Goal: Navigation & Orientation: Find specific page/section

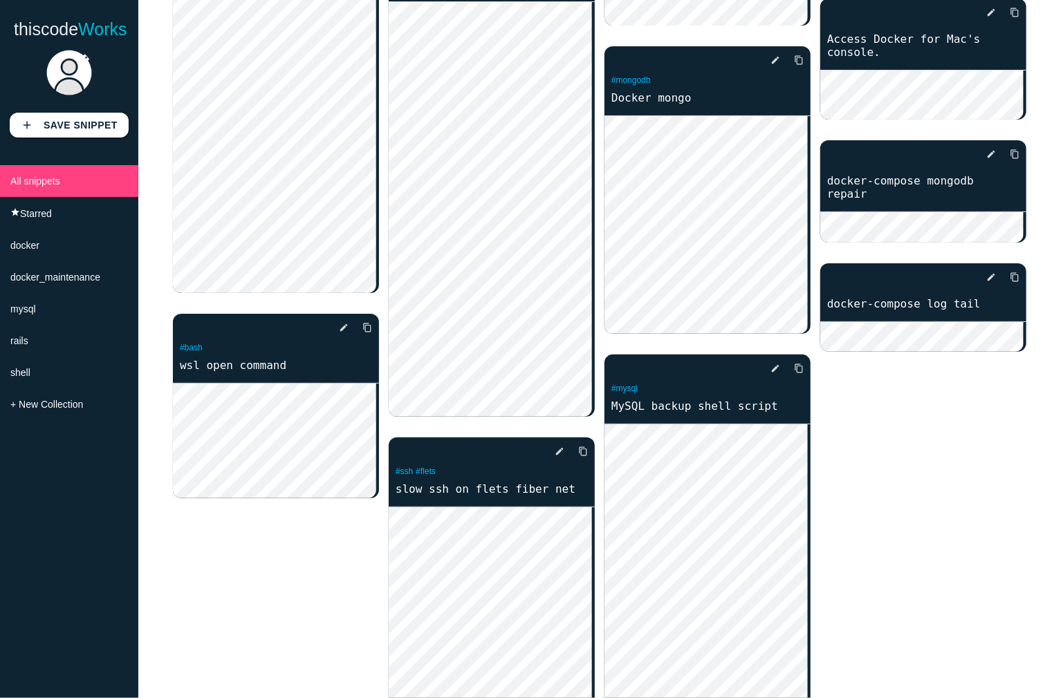
scroll to position [2796, 0]
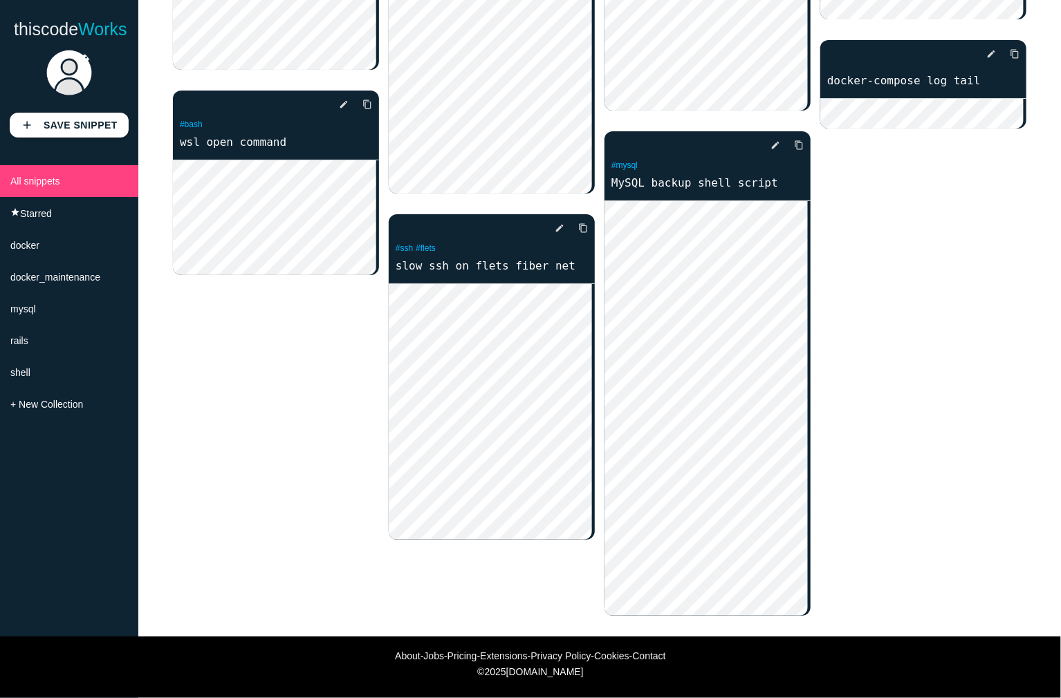
click at [499, 655] on link "Extensions" at bounding box center [503, 656] width 47 height 11
click at [452, 655] on link "Pricing" at bounding box center [462, 656] width 30 height 11
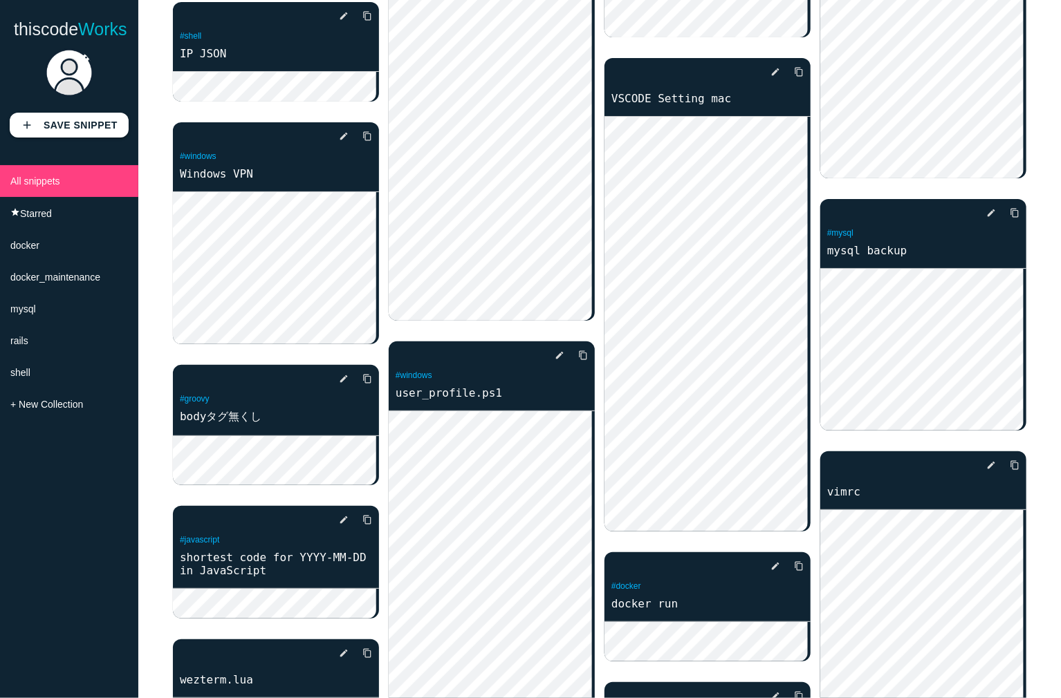
scroll to position [0, 0]
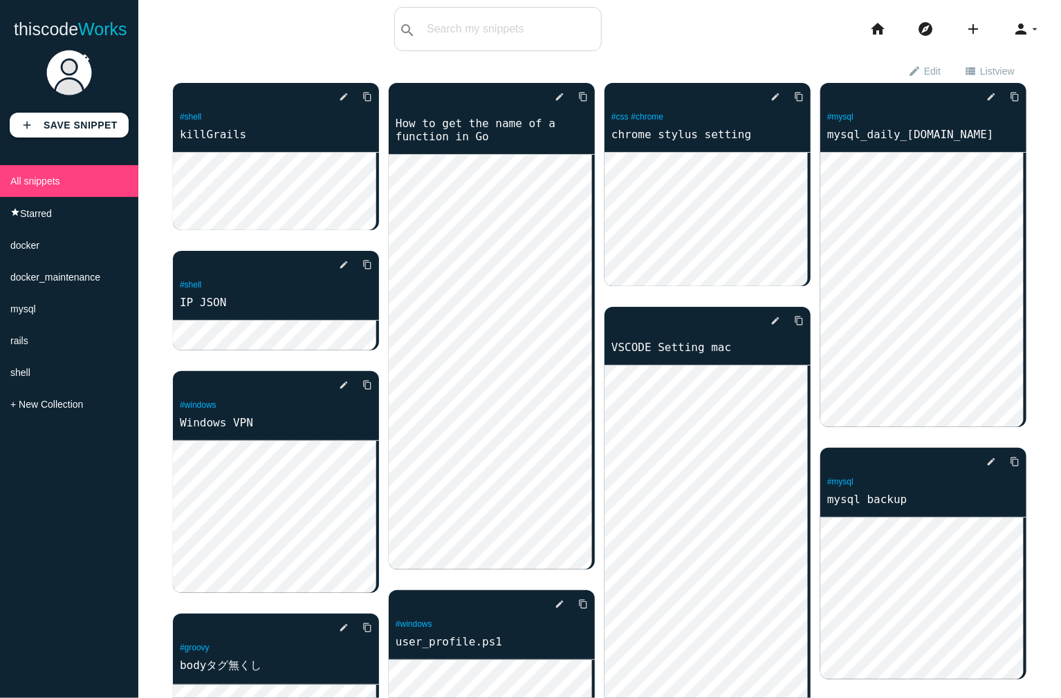
click at [995, 67] on span "view" at bounding box center [1004, 71] width 19 height 11
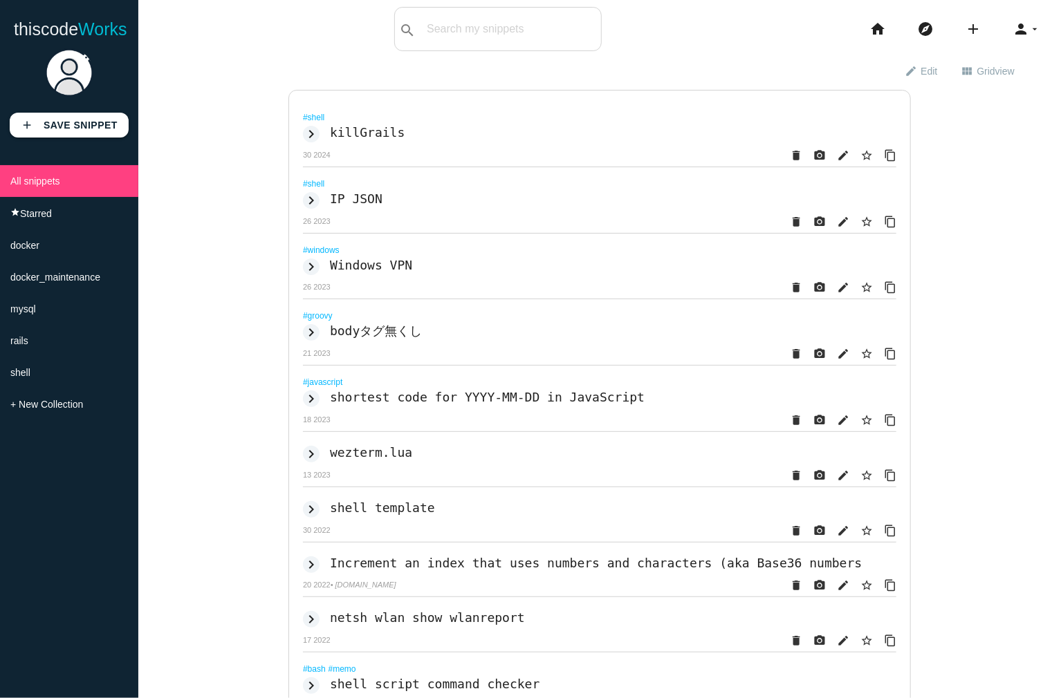
click at [306, 134] on icon "keyboard_arrow_right" at bounding box center [311, 134] width 17 height 17
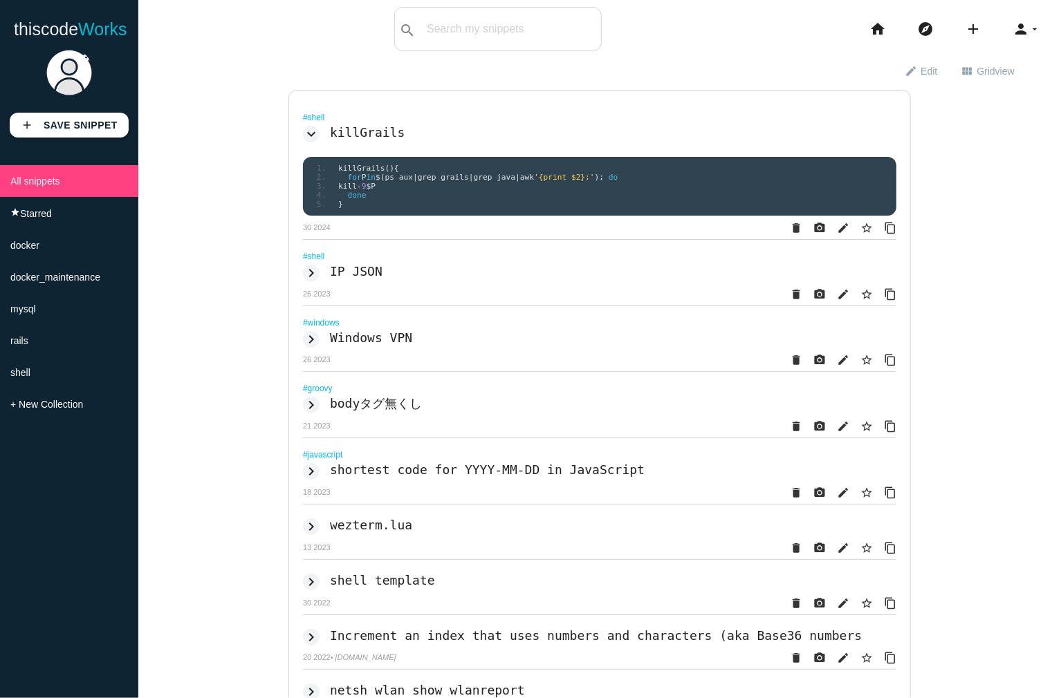
click at [306, 134] on icon "keyboard_arrow_down" at bounding box center [311, 134] width 17 height 17
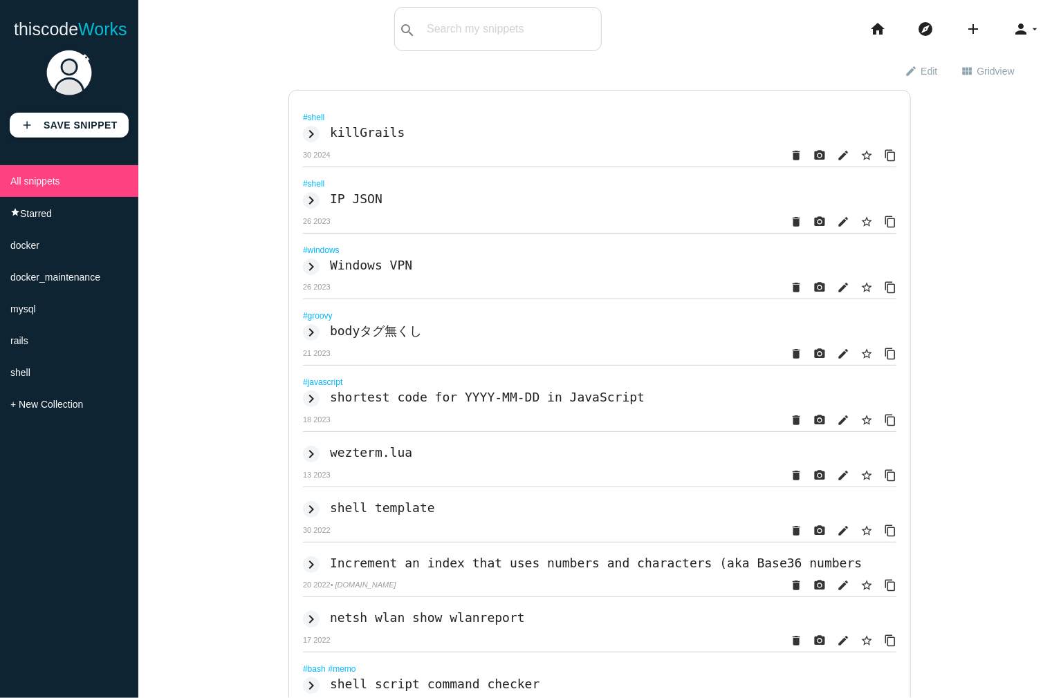
click at [306, 134] on icon "keyboard_arrow_right" at bounding box center [311, 134] width 17 height 17
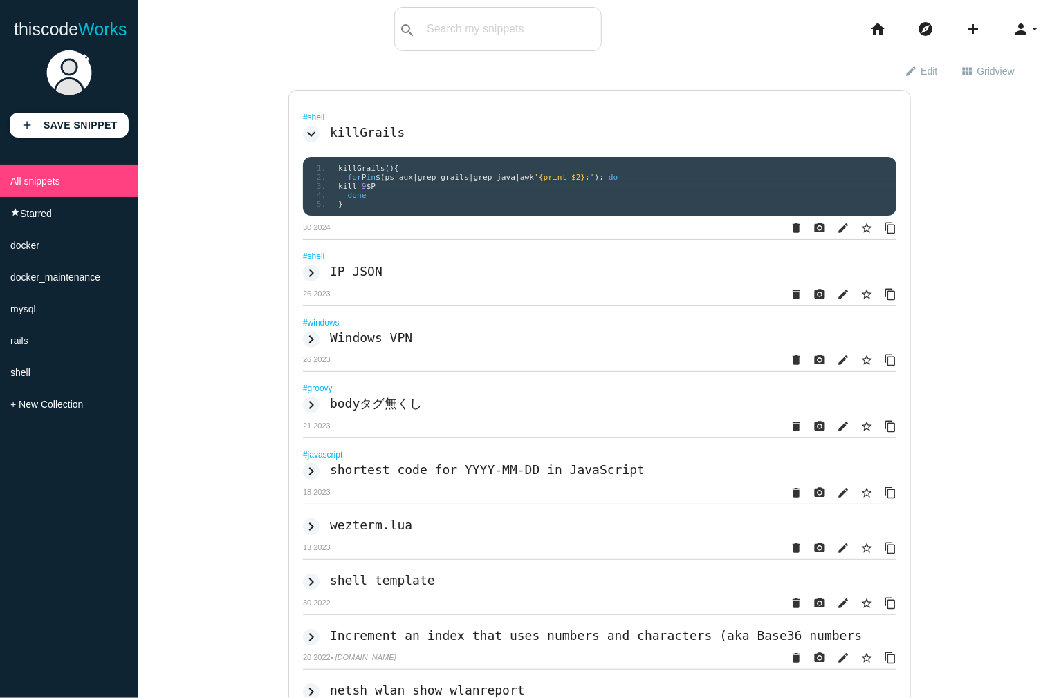
click at [306, 134] on icon "keyboard_arrow_down" at bounding box center [311, 134] width 17 height 17
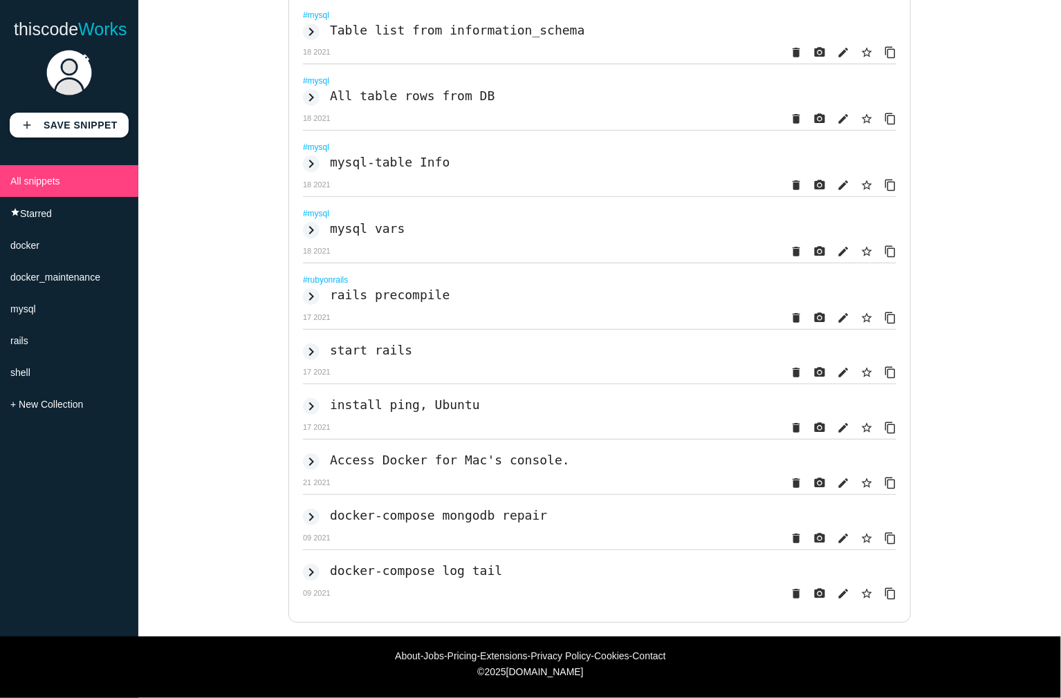
scroll to position [2513, 0]
click at [307, 565] on icon "keyboard_arrow_right" at bounding box center [311, 572] width 17 height 17
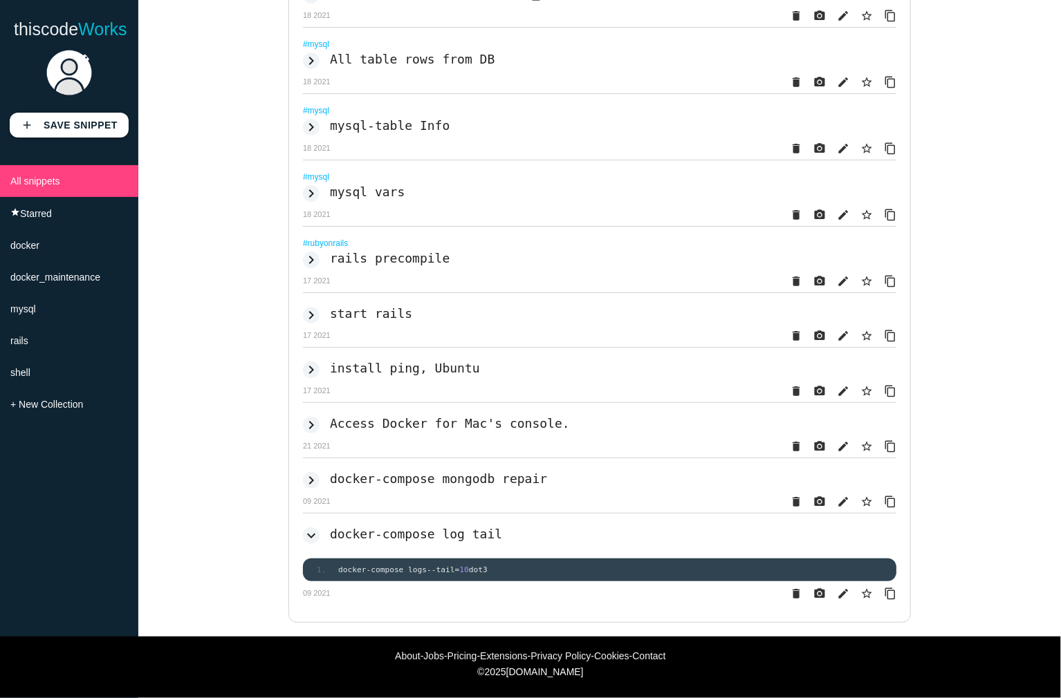
click at [307, 544] on icon "keyboard_arrow_down" at bounding box center [311, 536] width 17 height 17
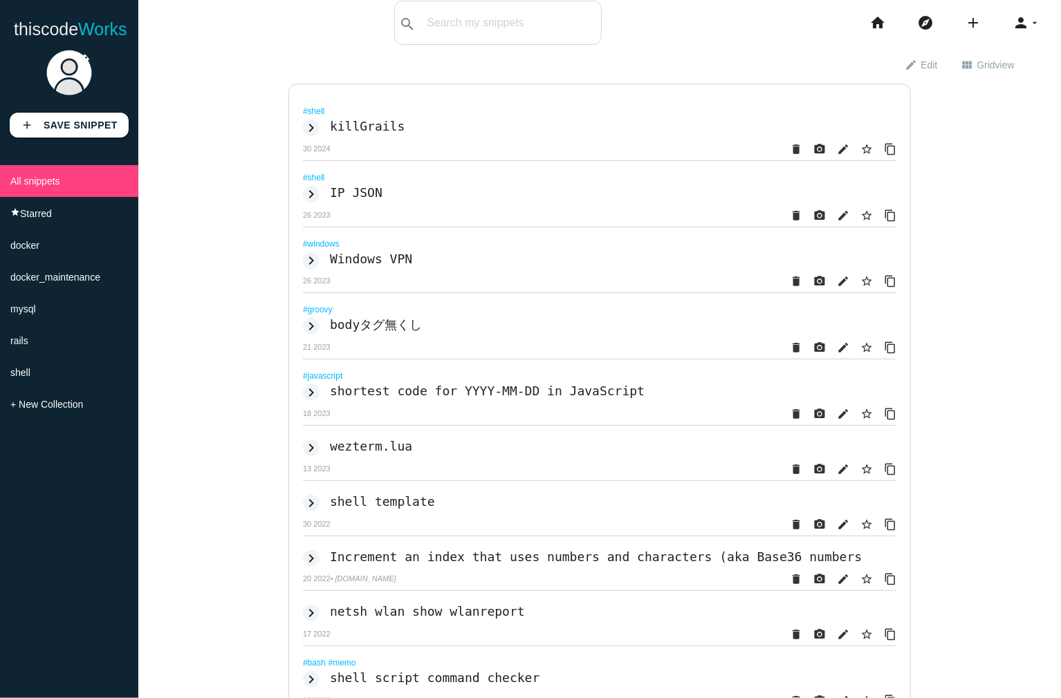
scroll to position [0, 0]
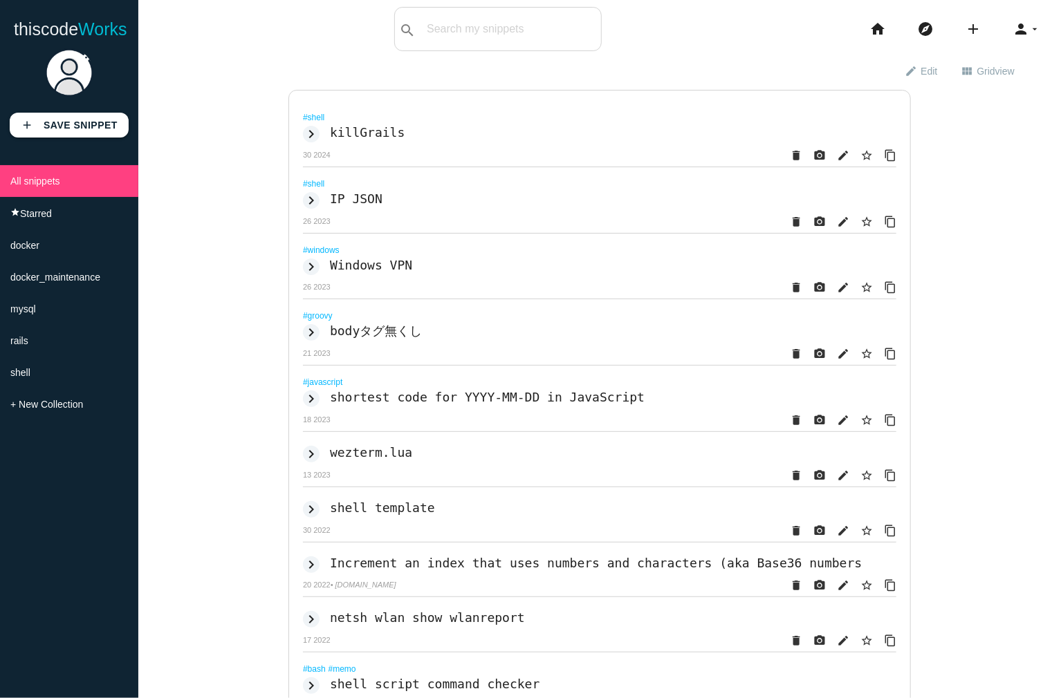
click at [977, 73] on span "Grid view" at bounding box center [995, 71] width 37 height 24
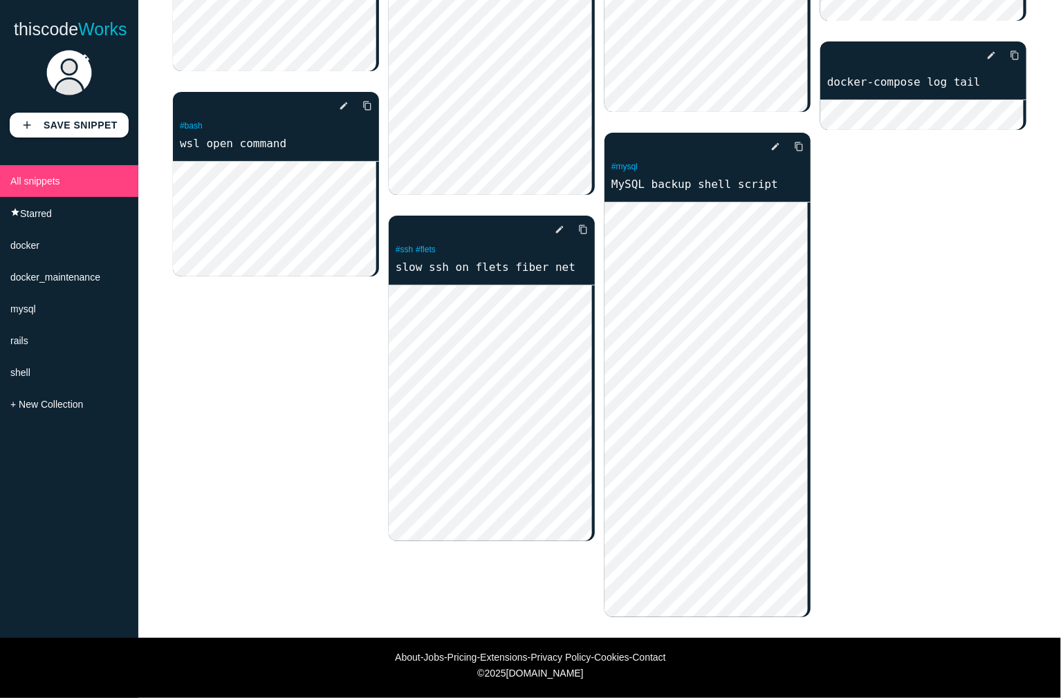
scroll to position [2796, 0]
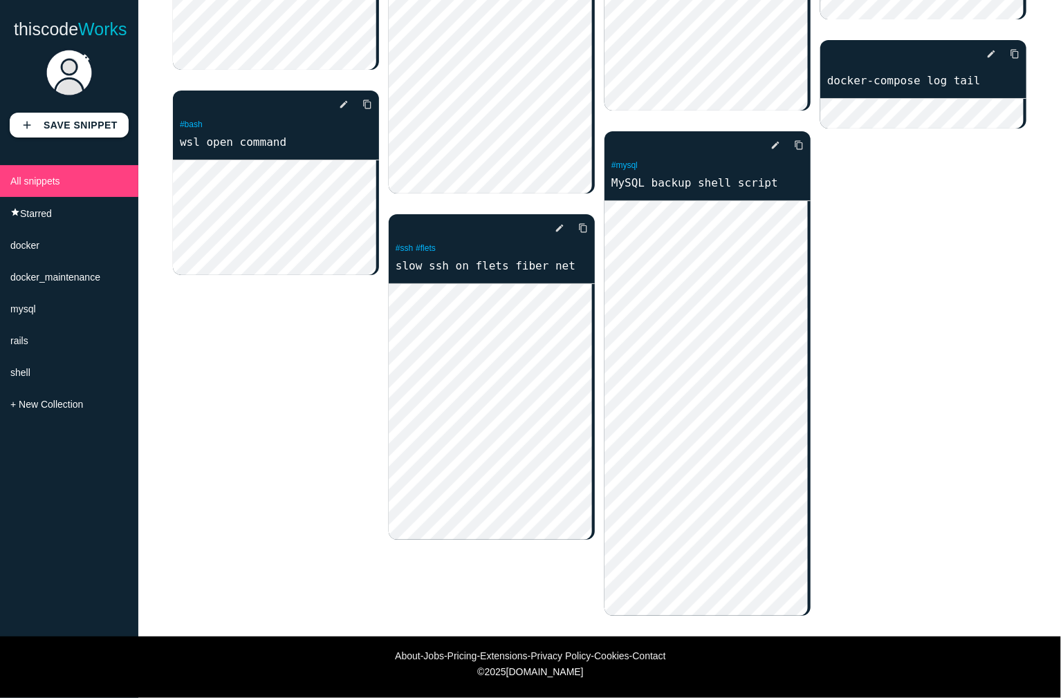
click at [88, 388] on li "shell" at bounding box center [69, 373] width 138 height 32
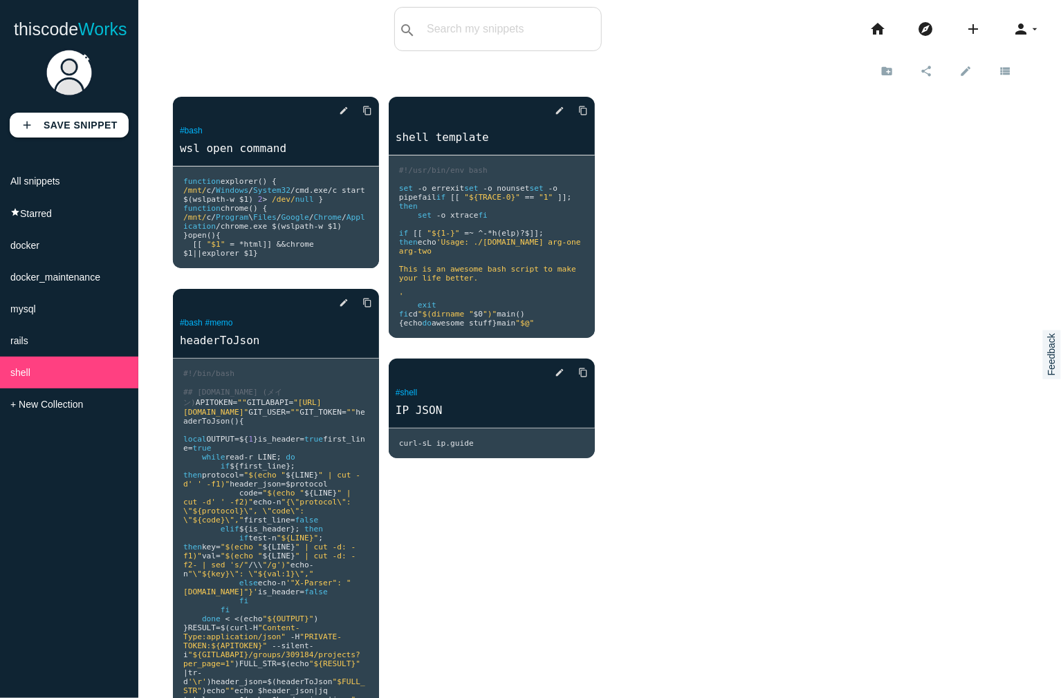
click at [66, 346] on li "rails" at bounding box center [69, 341] width 138 height 32
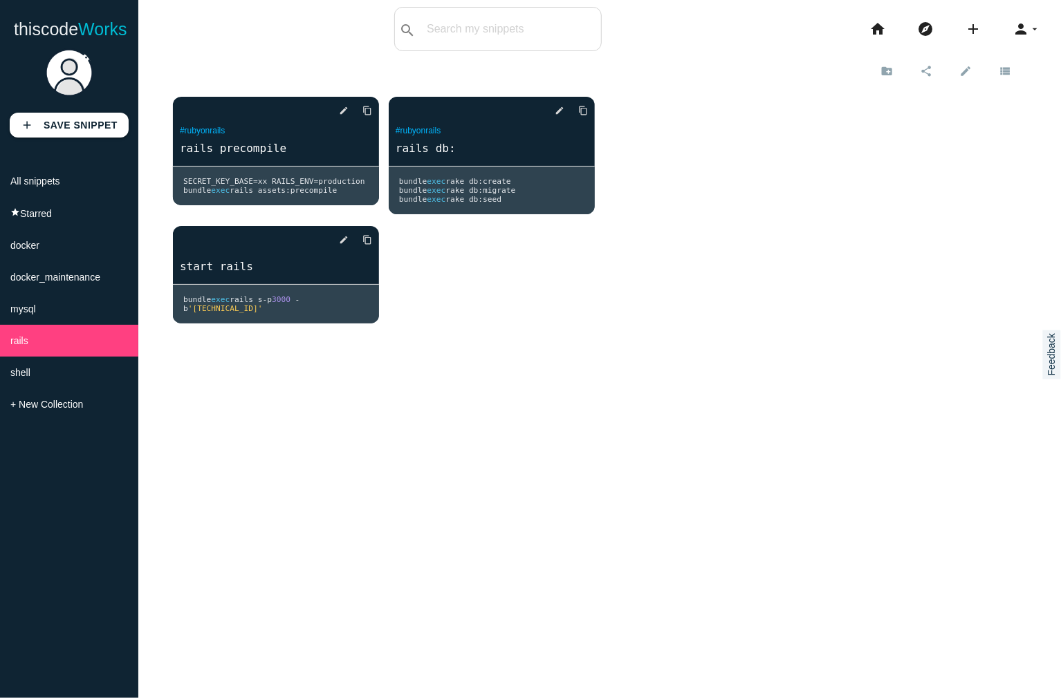
click at [57, 382] on li "shell" at bounding box center [69, 373] width 138 height 32
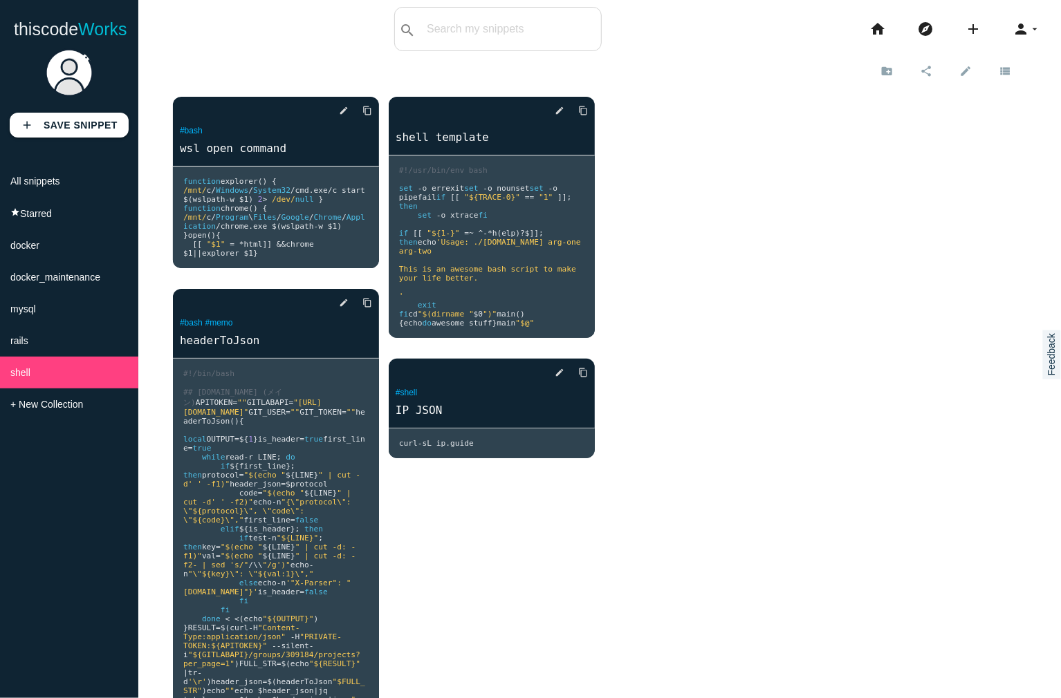
drag, startPoint x: 371, startPoint y: 3, endPoint x: 802, endPoint y: 281, distance: 512.7
click at [802, 281] on div "delete star_border photo_camera edit content_copy #bash wsl open command functi…" at bounding box center [599, 438] width 853 height 711
click at [89, 183] on li "All snippets" at bounding box center [69, 181] width 138 height 32
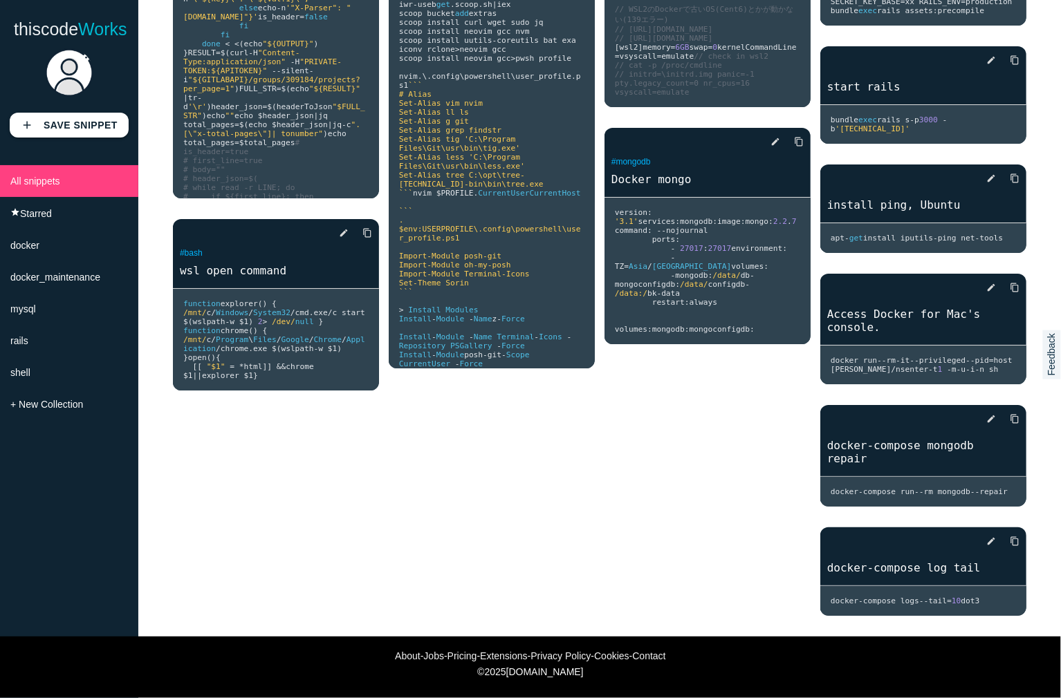
scroll to position [2810, 0]
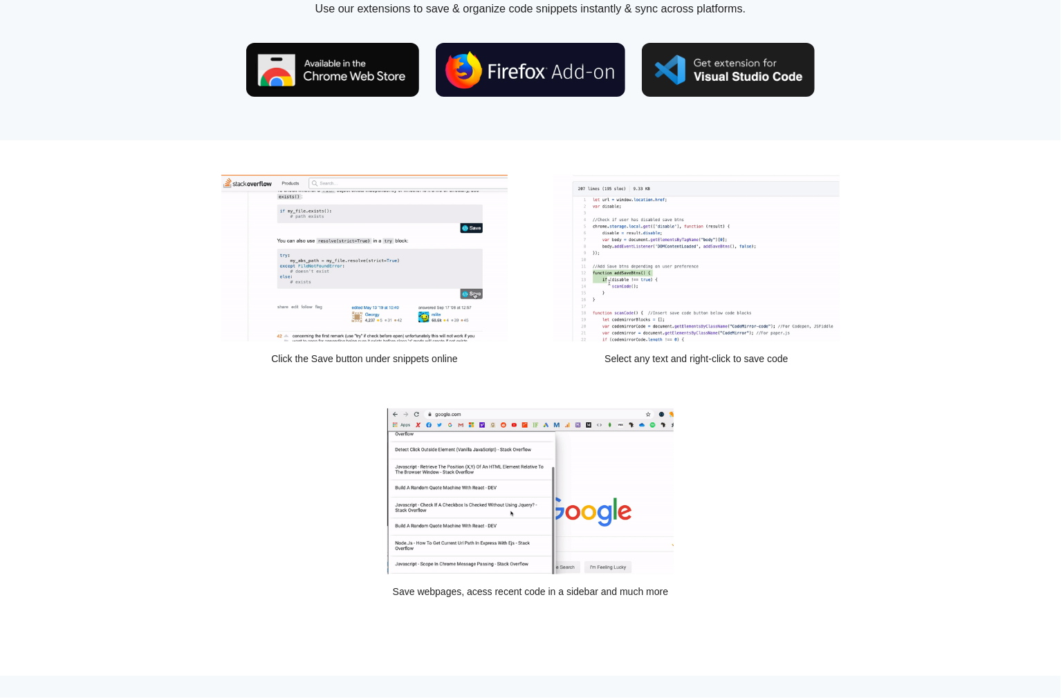
scroll to position [77, 0]
